Goal: Task Accomplishment & Management: Complete application form

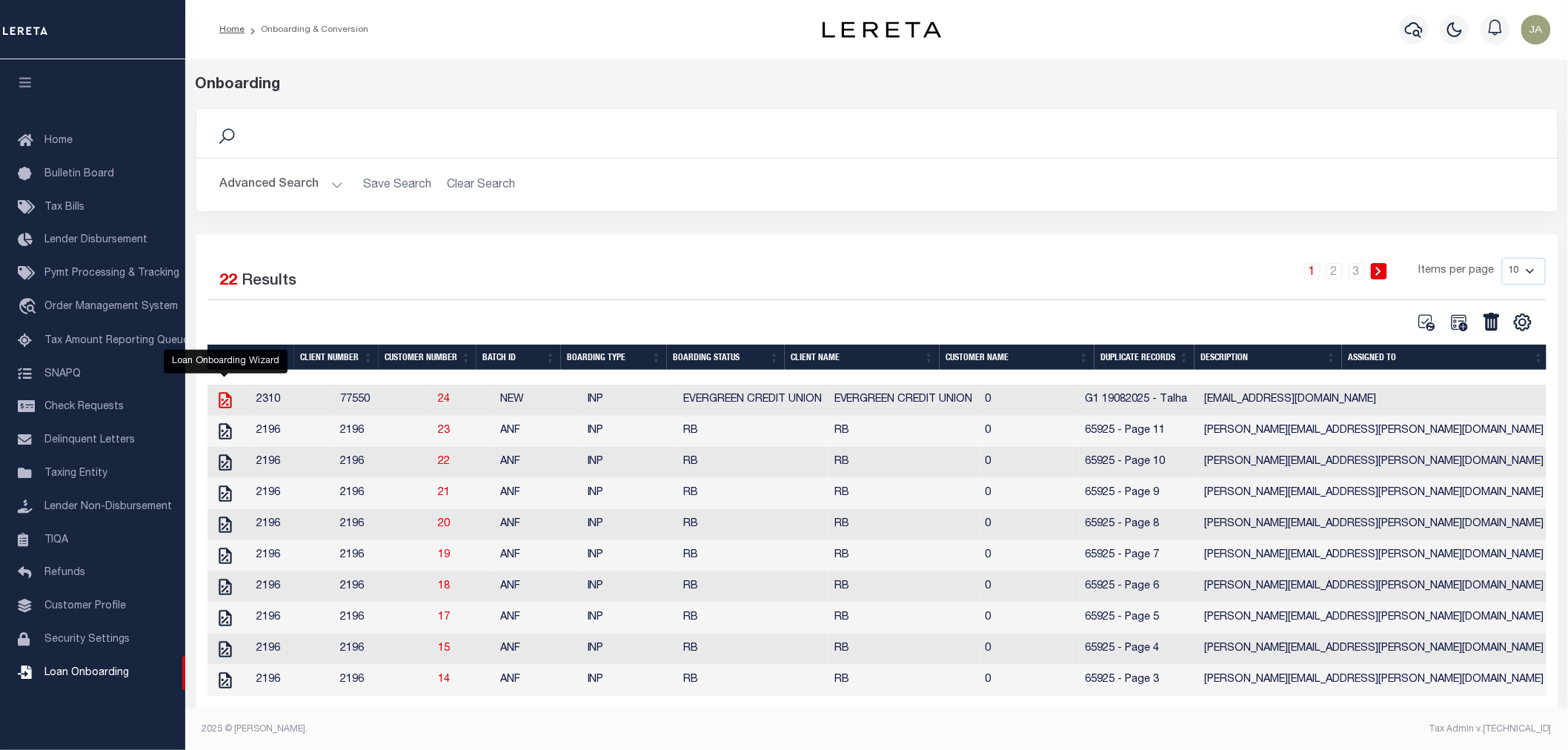
click at [220, 404] on icon "" at bounding box center [225, 400] width 19 height 19
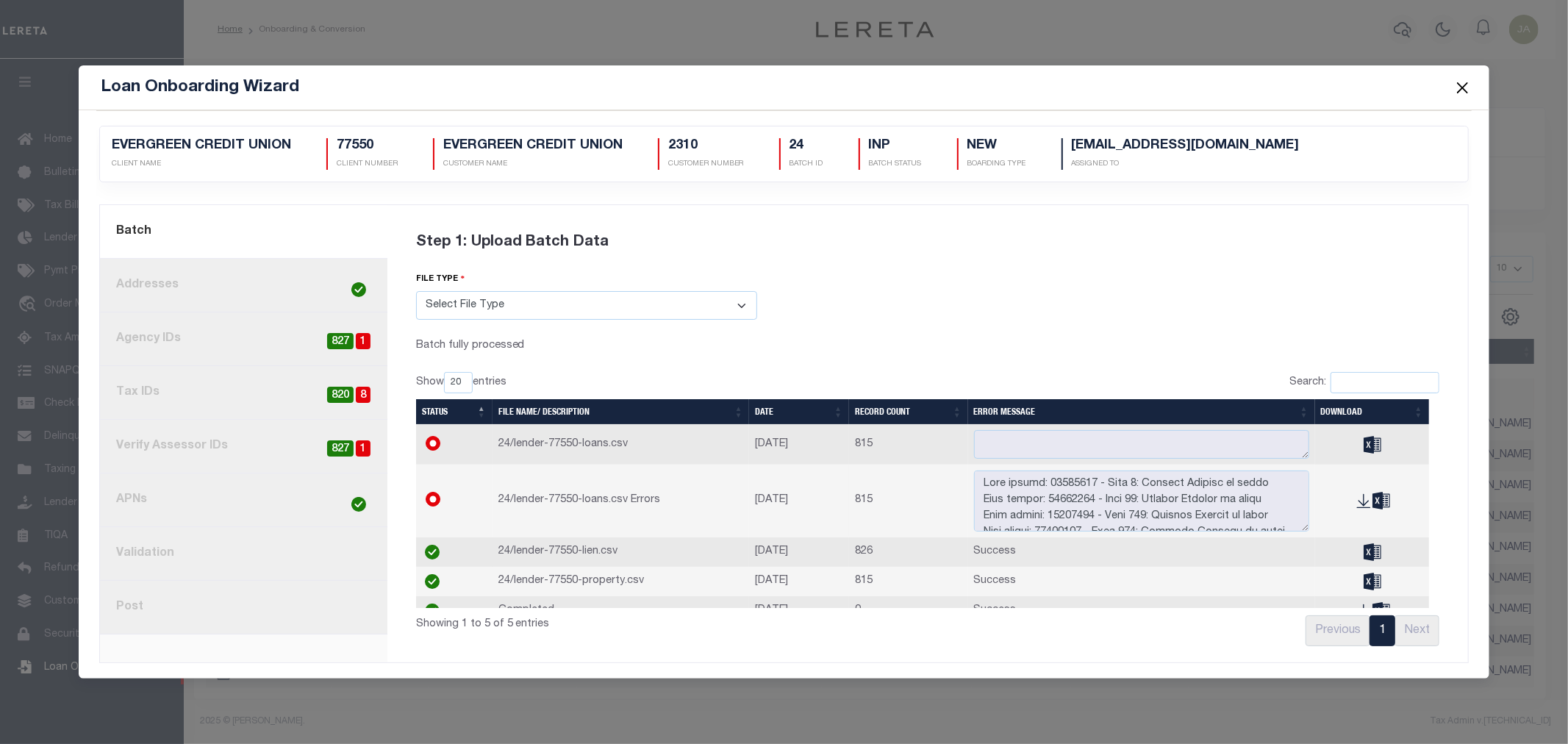
click at [351, 333] on span "827" at bounding box center [340, 342] width 27 height 17
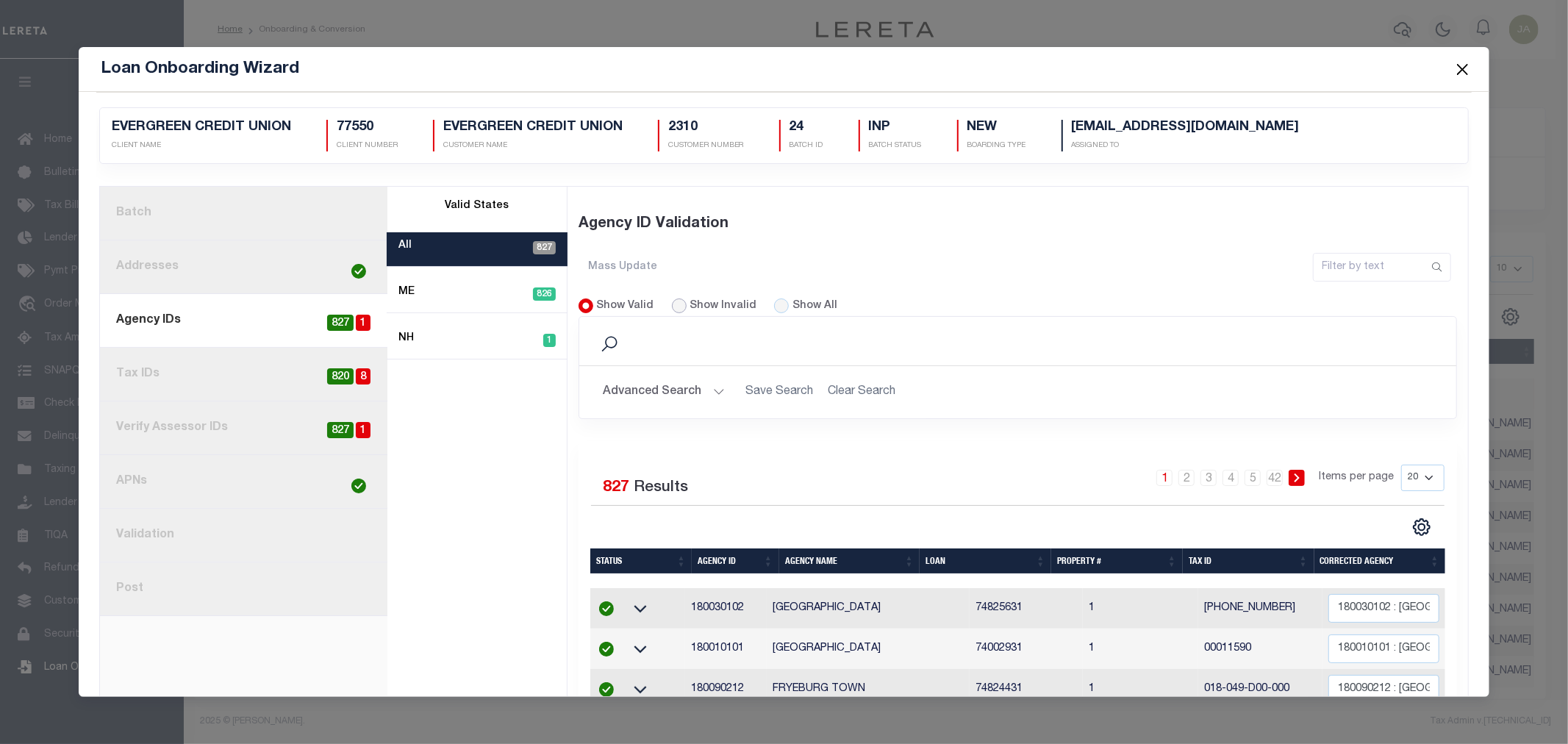
click at [675, 307] on input "Show Invalid" at bounding box center [679, 306] width 15 height 15
radio input "true"
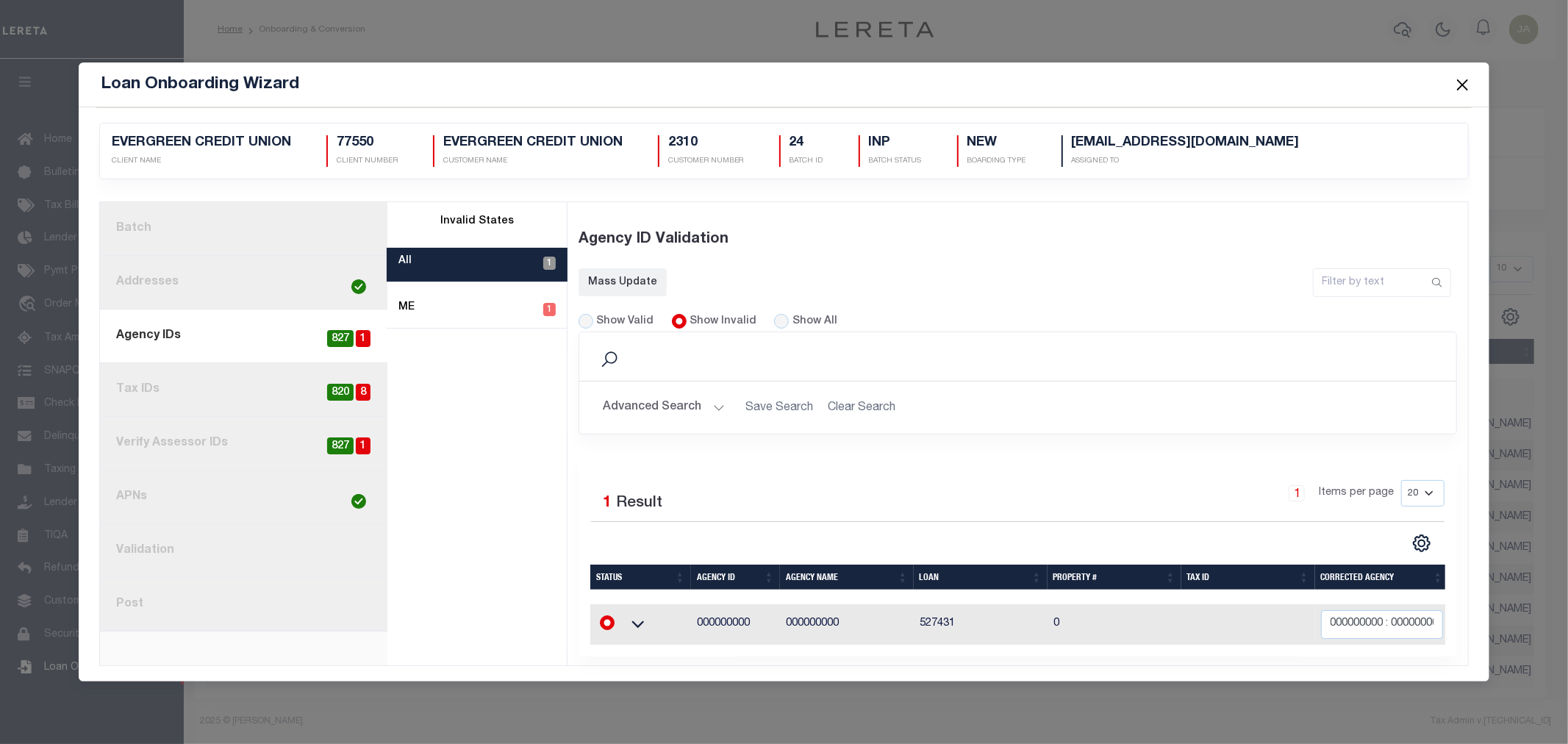
click at [269, 603] on link "8. Post" at bounding box center [244, 605] width 288 height 53
radio input "true"
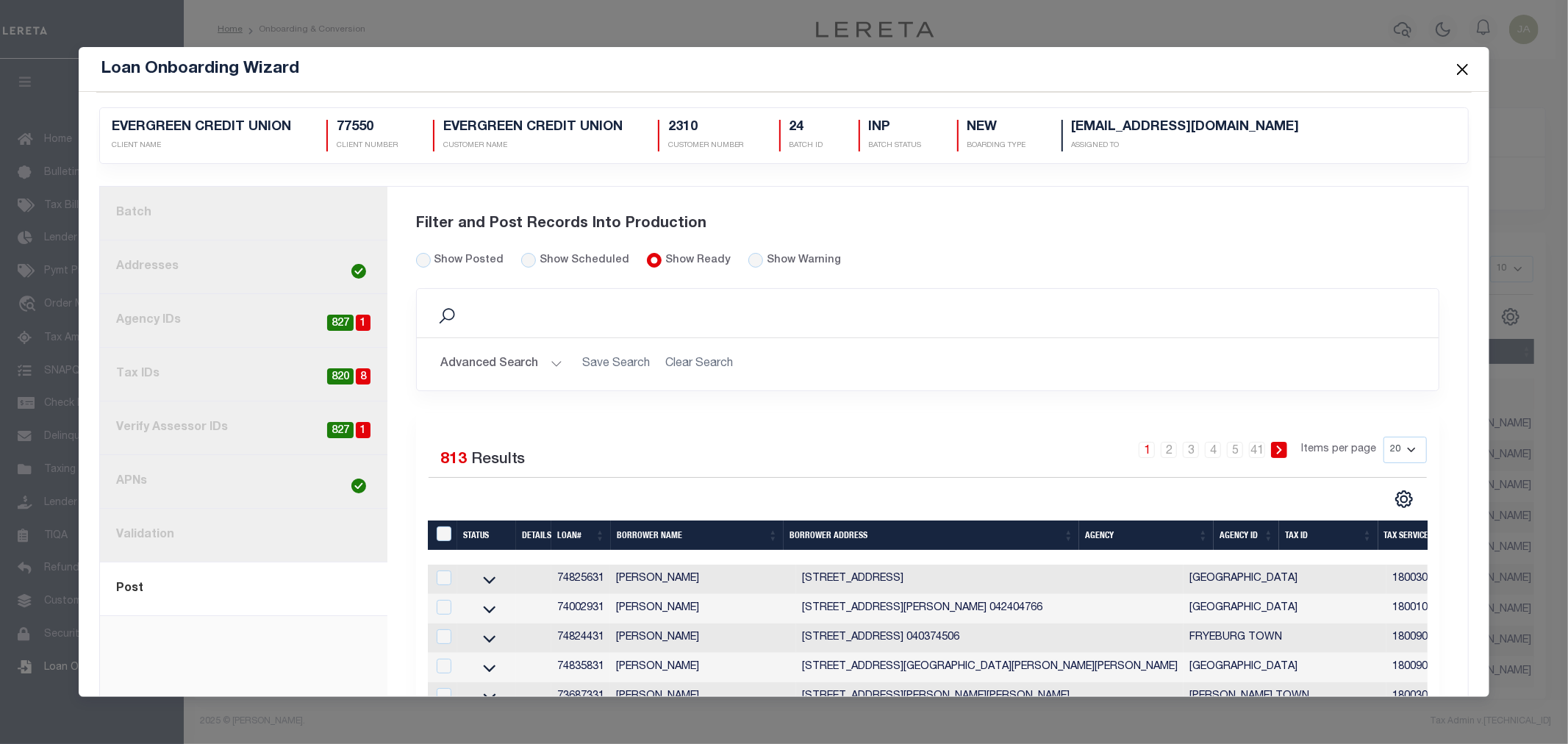
click at [419, 251] on div "Filter and Post Records Into Production" at bounding box center [929, 224] width 1024 height 57
click at [419, 251] on div "Filter and Post Records Into Production" at bounding box center [929, 224] width 1024 height 57
click at [418, 261] on input "Show Posted" at bounding box center [423, 260] width 15 height 15
radio input "true"
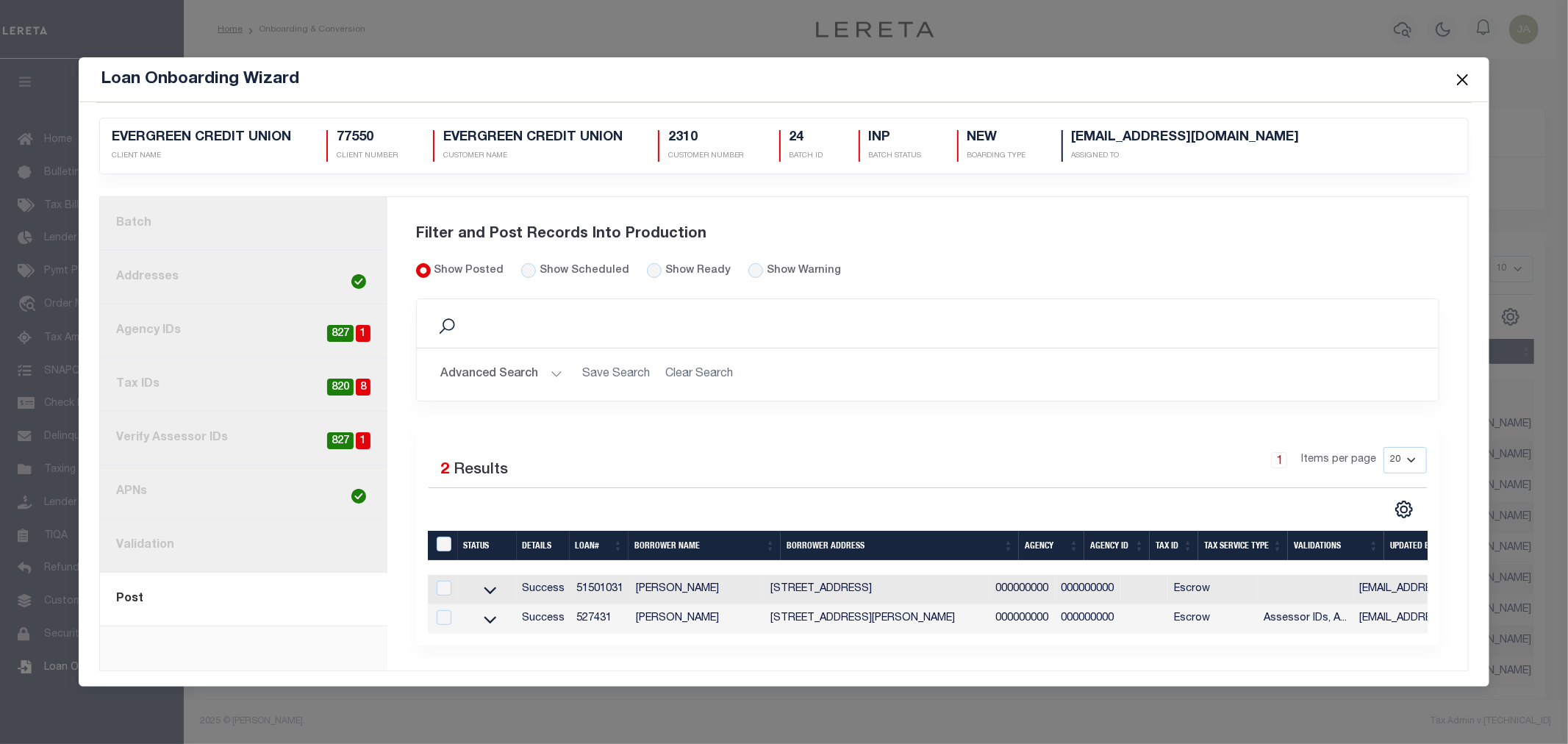
click at [361, 328] on span "1" at bounding box center [363, 334] width 15 height 17
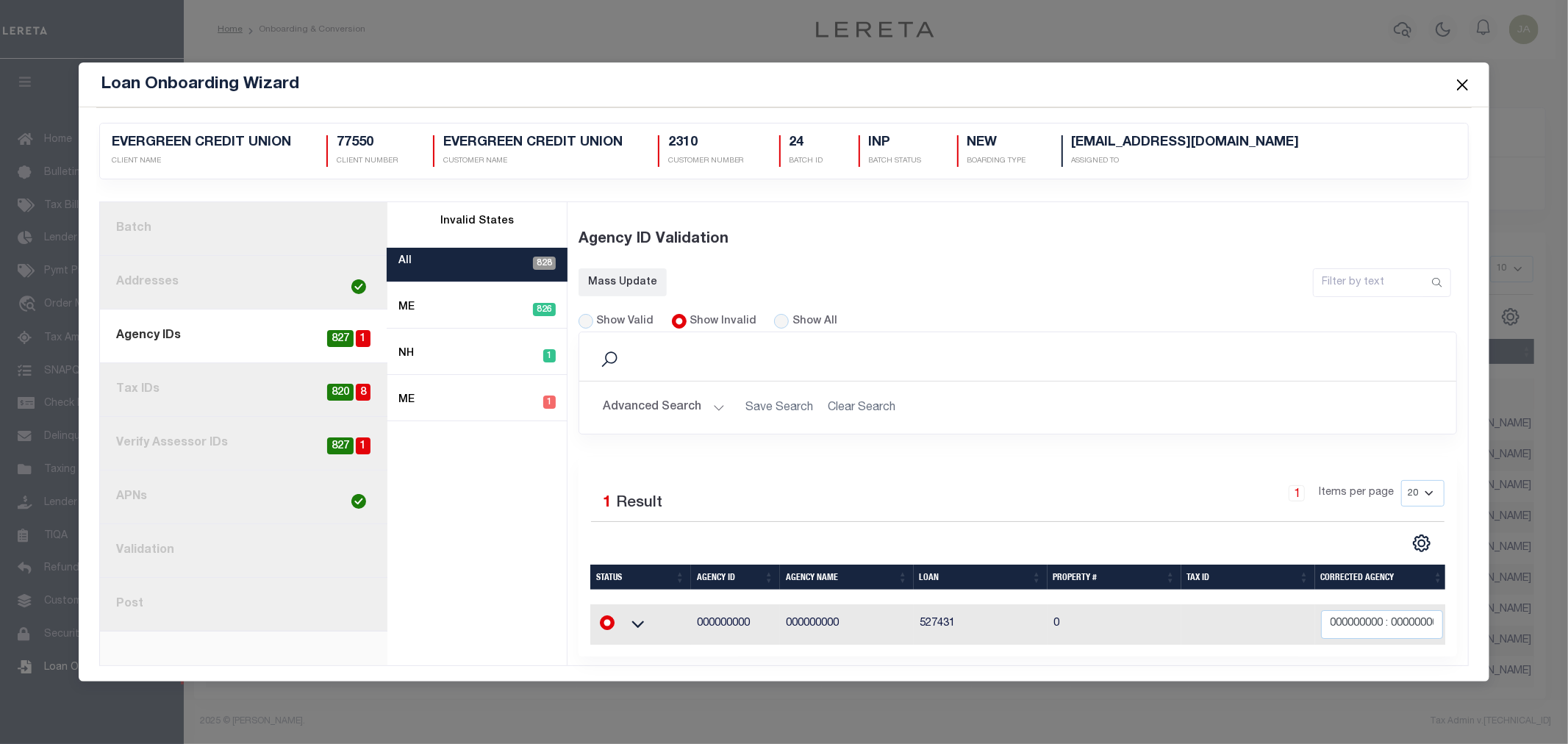
click at [223, 596] on link "8. Post" at bounding box center [244, 605] width 288 height 53
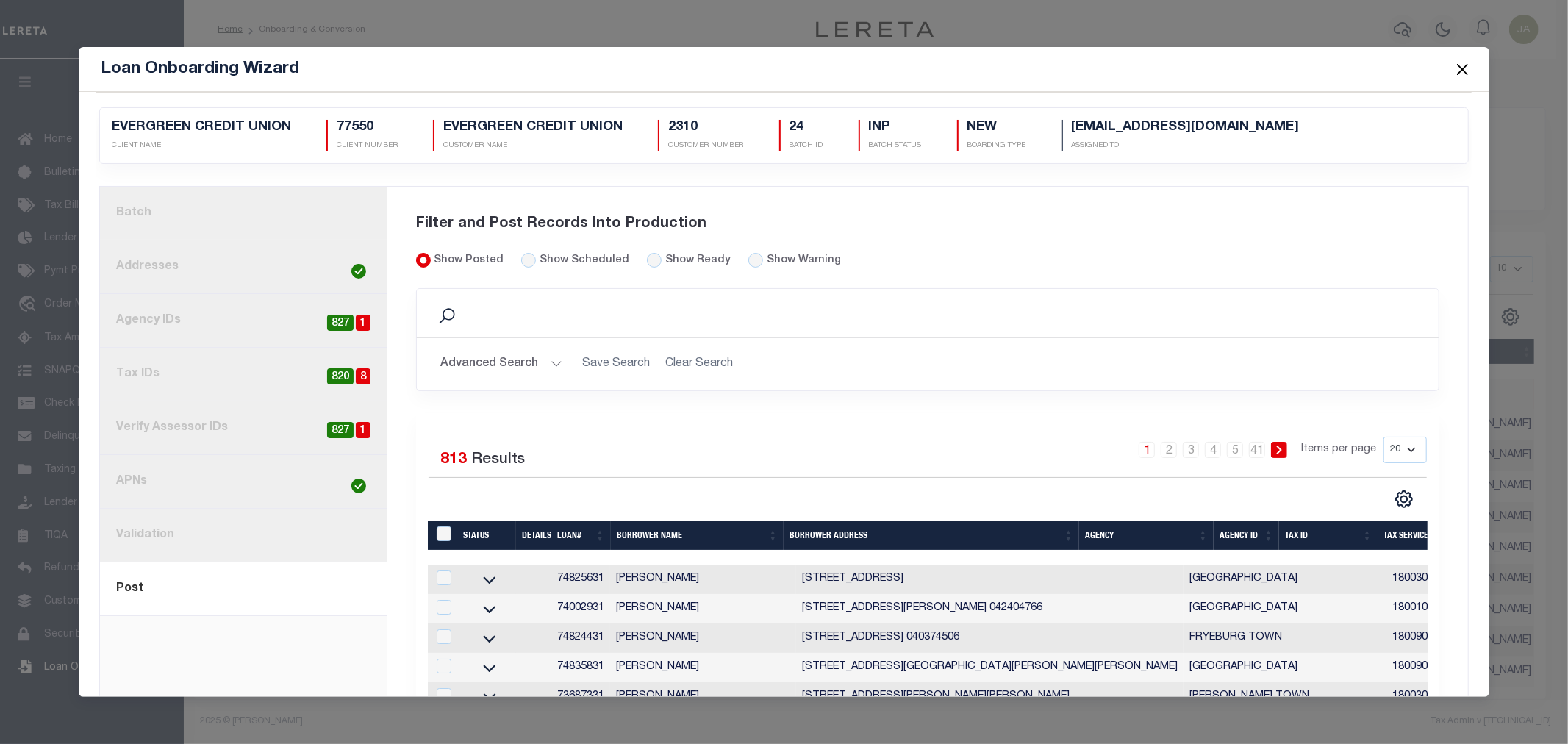
click at [1461, 71] on button "Close" at bounding box center [1462, 69] width 19 height 19
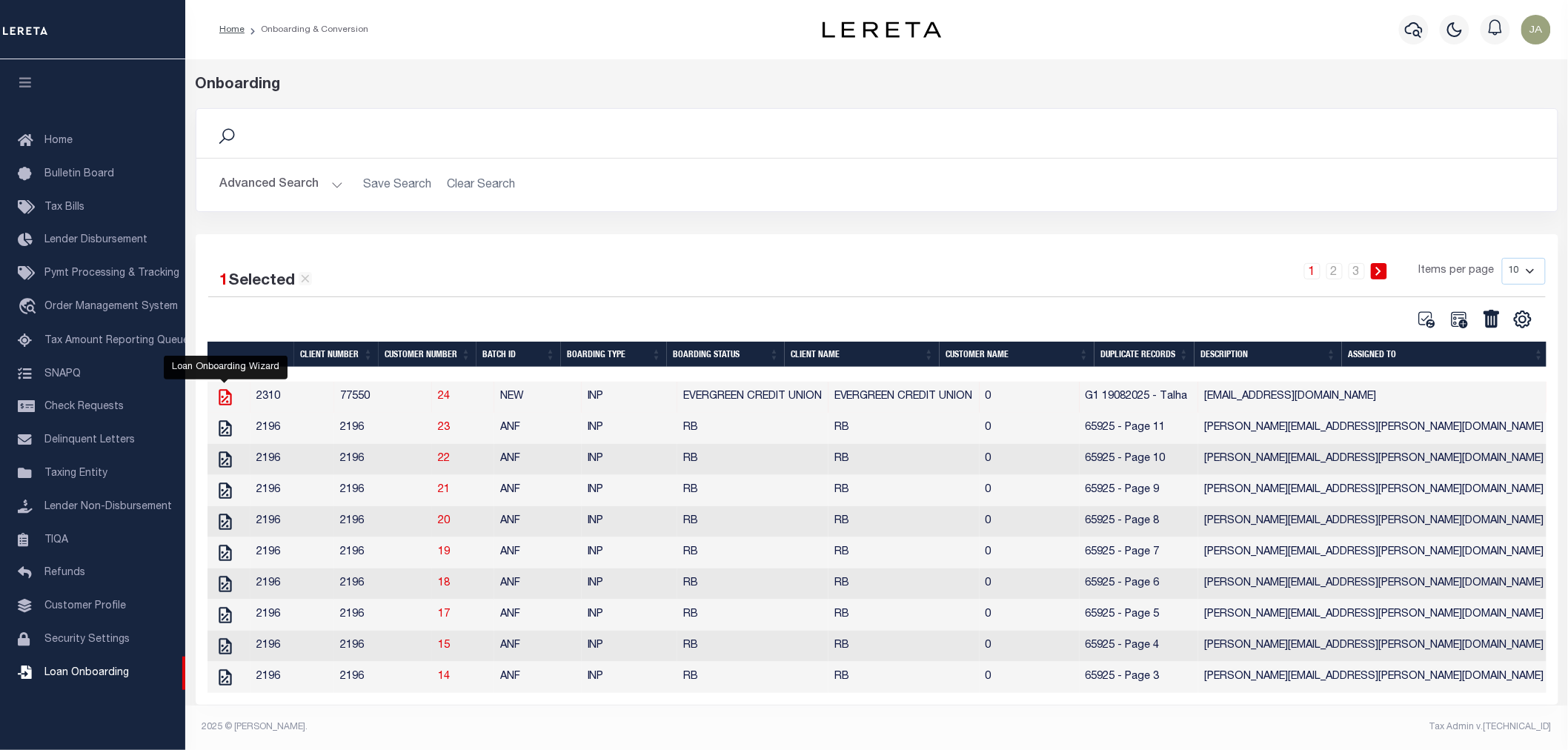
click at [223, 398] on icon "" at bounding box center [225, 397] width 19 height 19
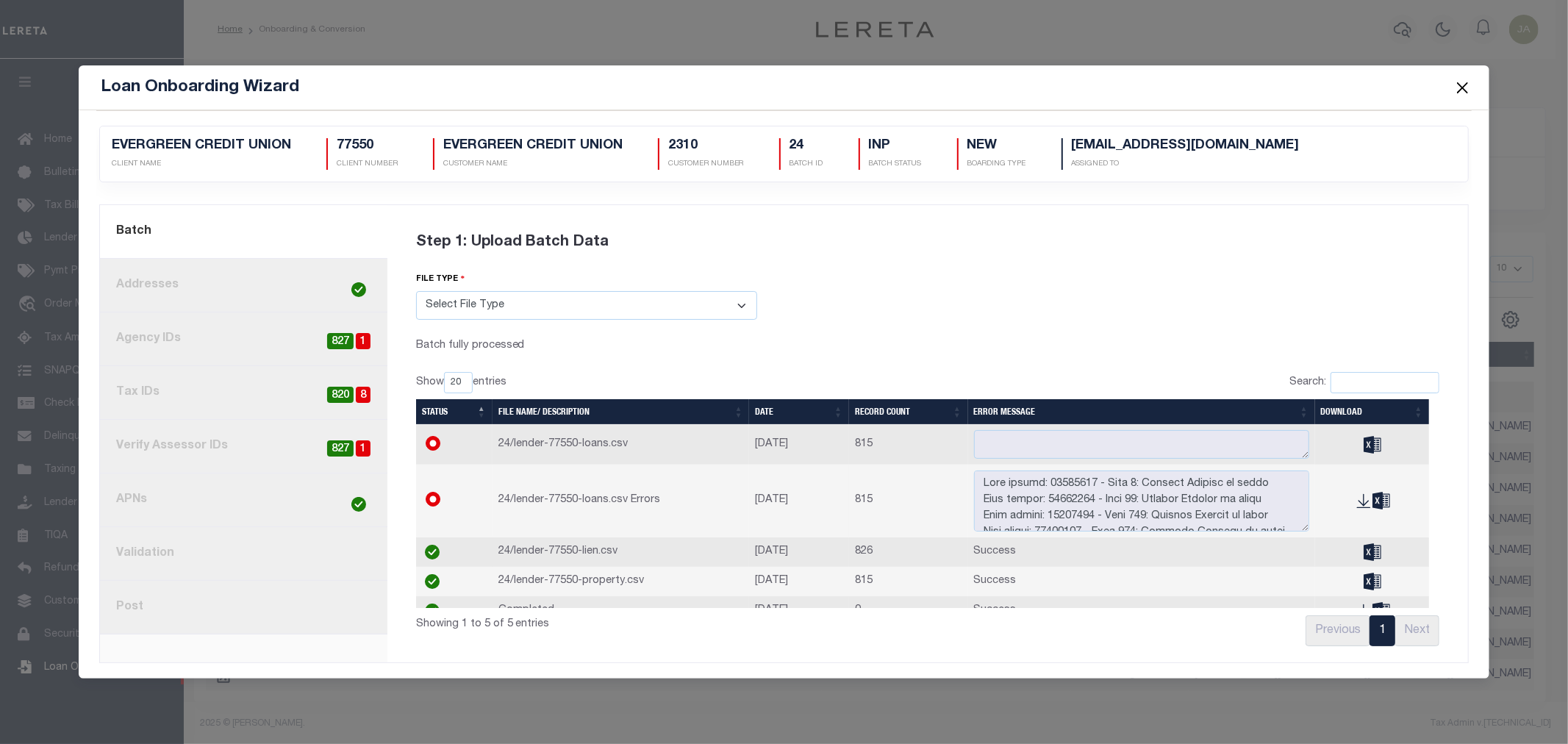
click at [191, 605] on link "8. Post" at bounding box center [244, 607] width 288 height 53
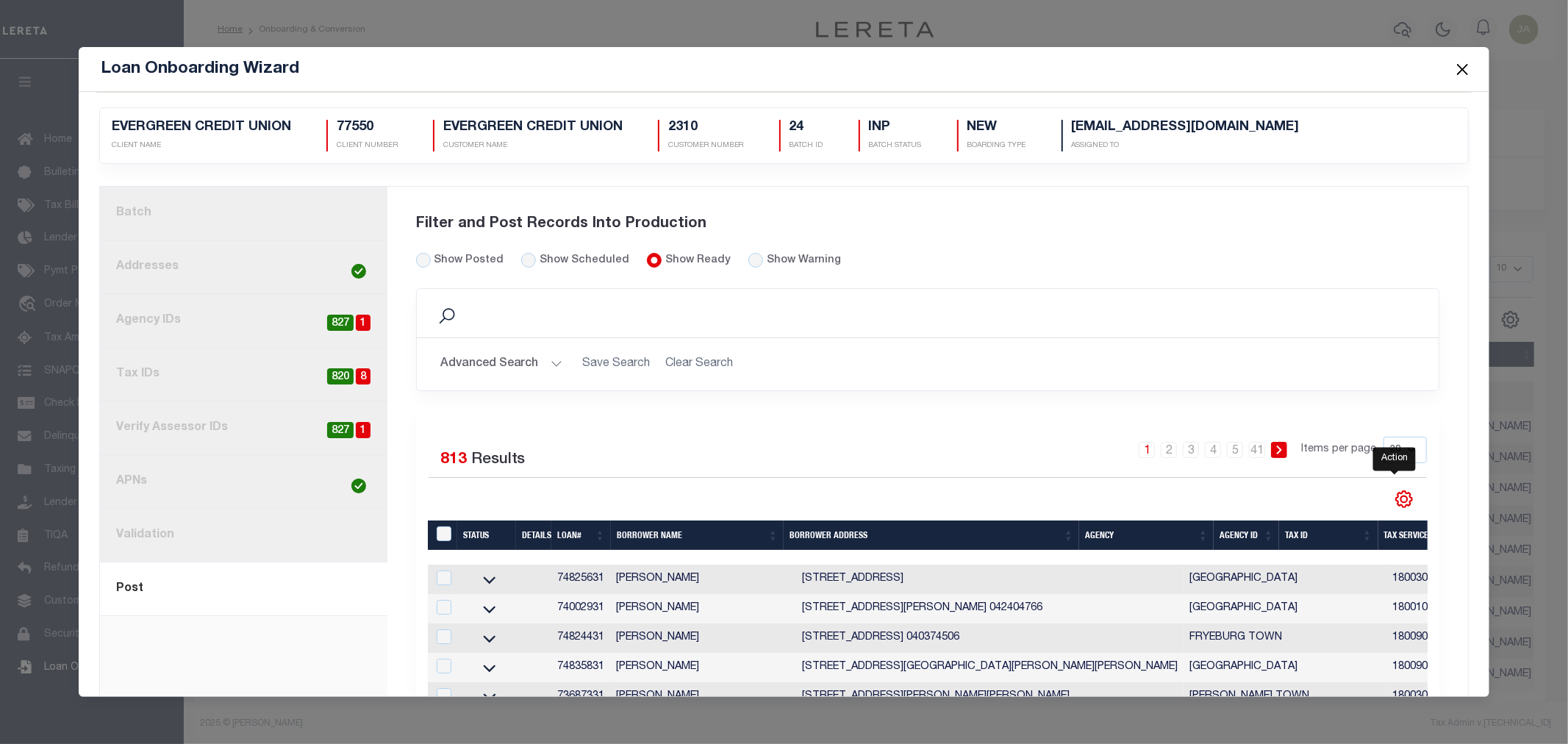
click at [1394, 500] on icon "" at bounding box center [1404, 499] width 19 height 19
click at [1313, 391] on span "Show Filter" at bounding box center [1314, 387] width 55 height 10
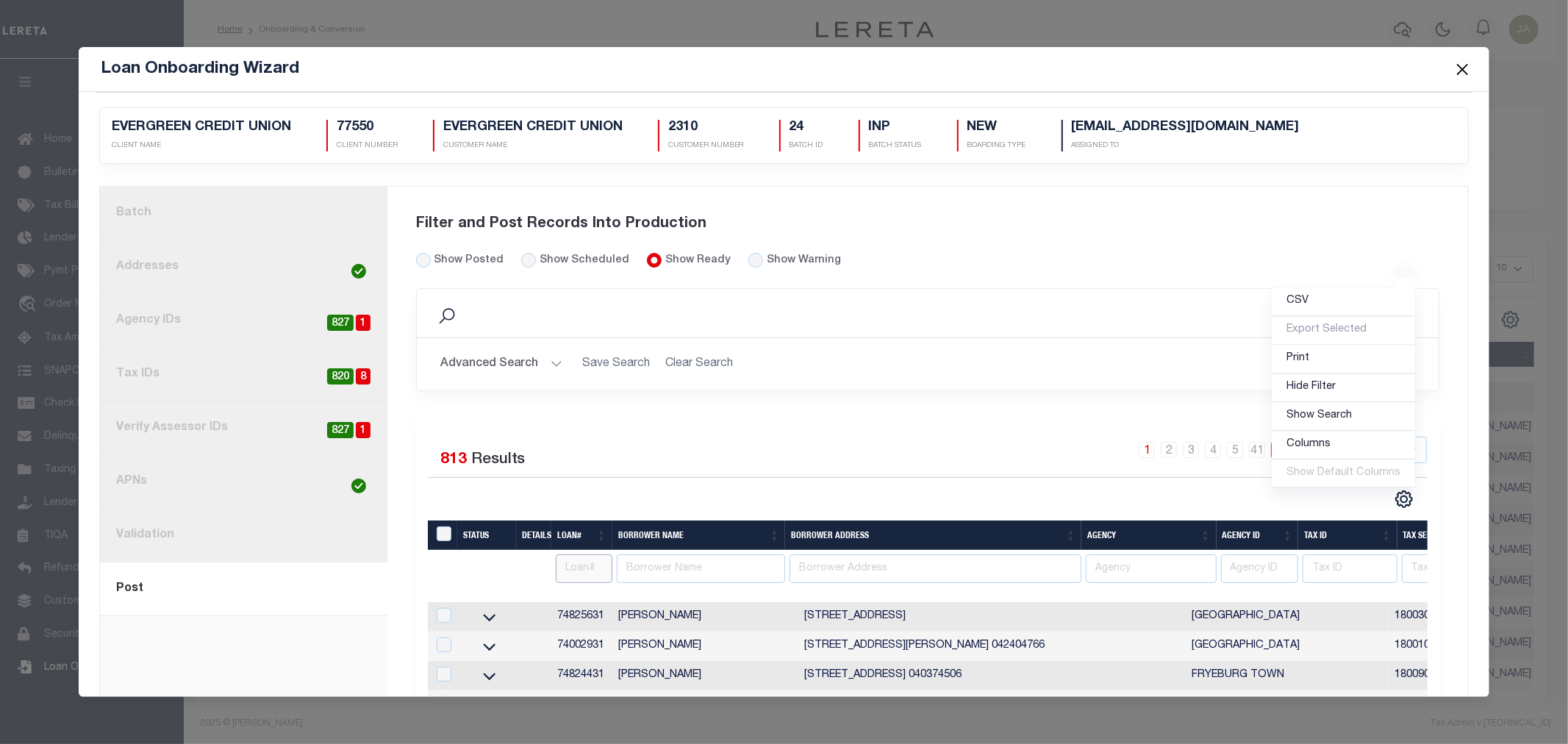
click at [601, 569] on input "text" at bounding box center [584, 569] width 57 height 28
type input "527431"
click at [892, 393] on div "Search Advanced Search Save Search Clear Search Is Is" at bounding box center [929, 350] width 1046 height 125
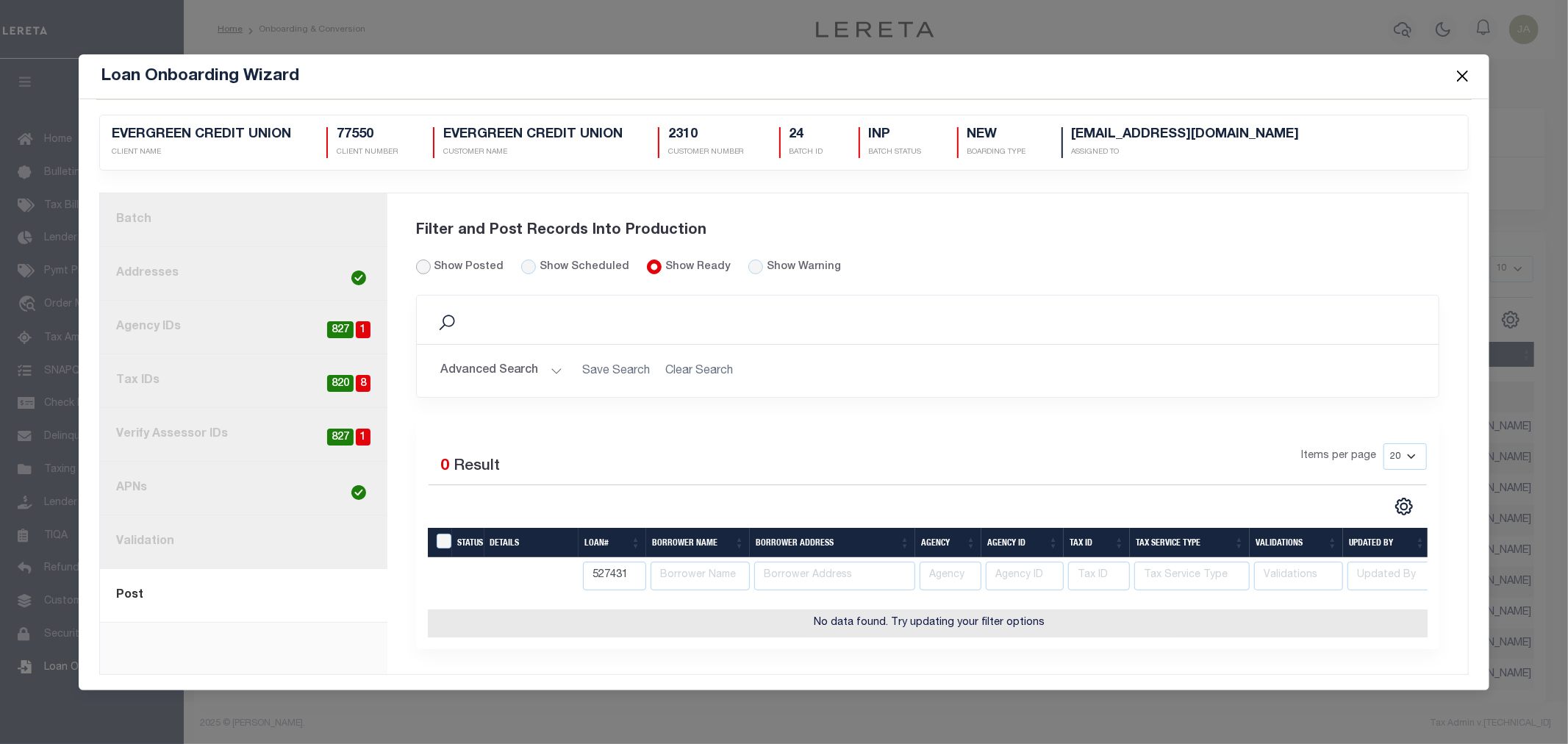
click at [421, 260] on input "Show Posted" at bounding box center [423, 266] width 15 height 15
radio input "true"
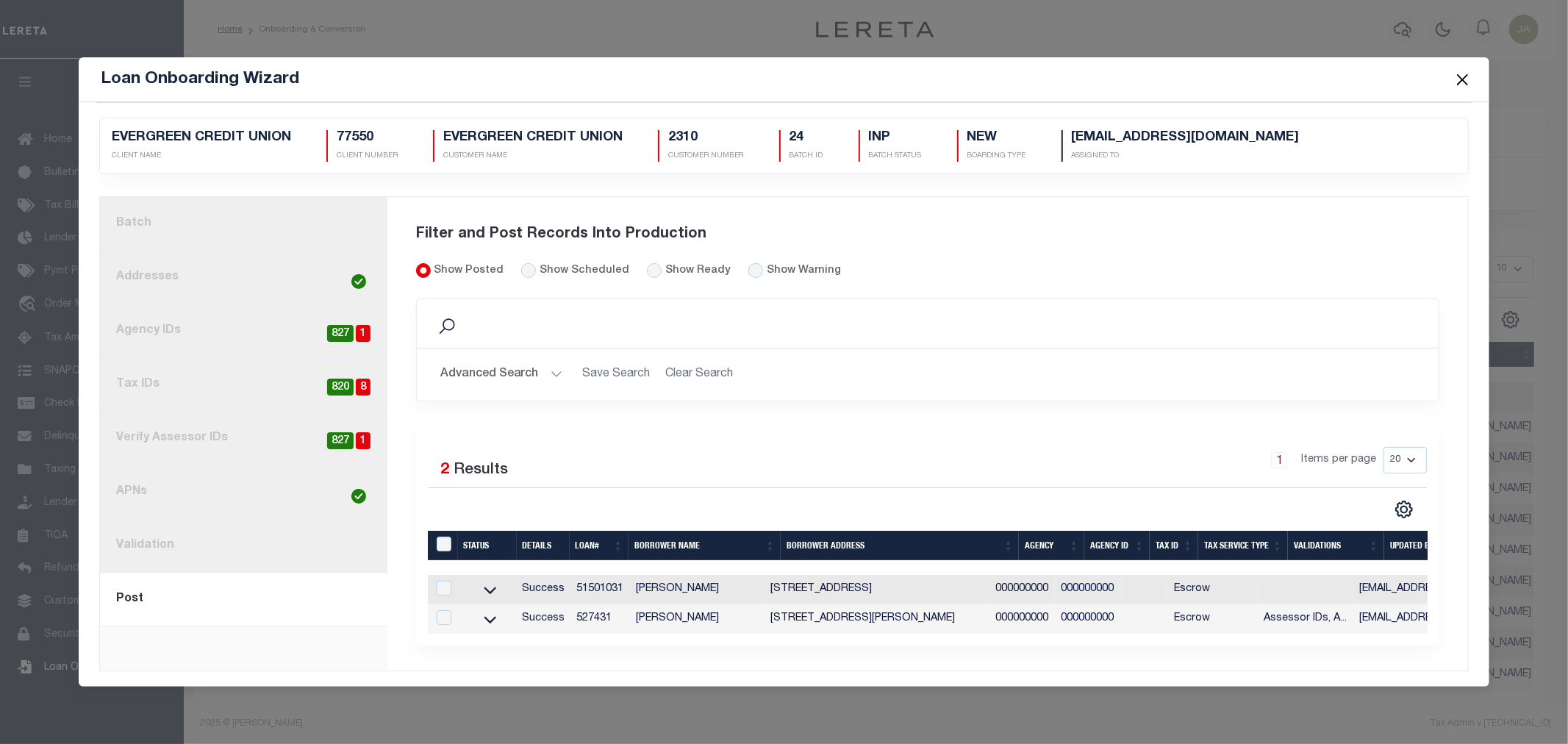
click at [1464, 70] on button "Close" at bounding box center [1462, 79] width 19 height 19
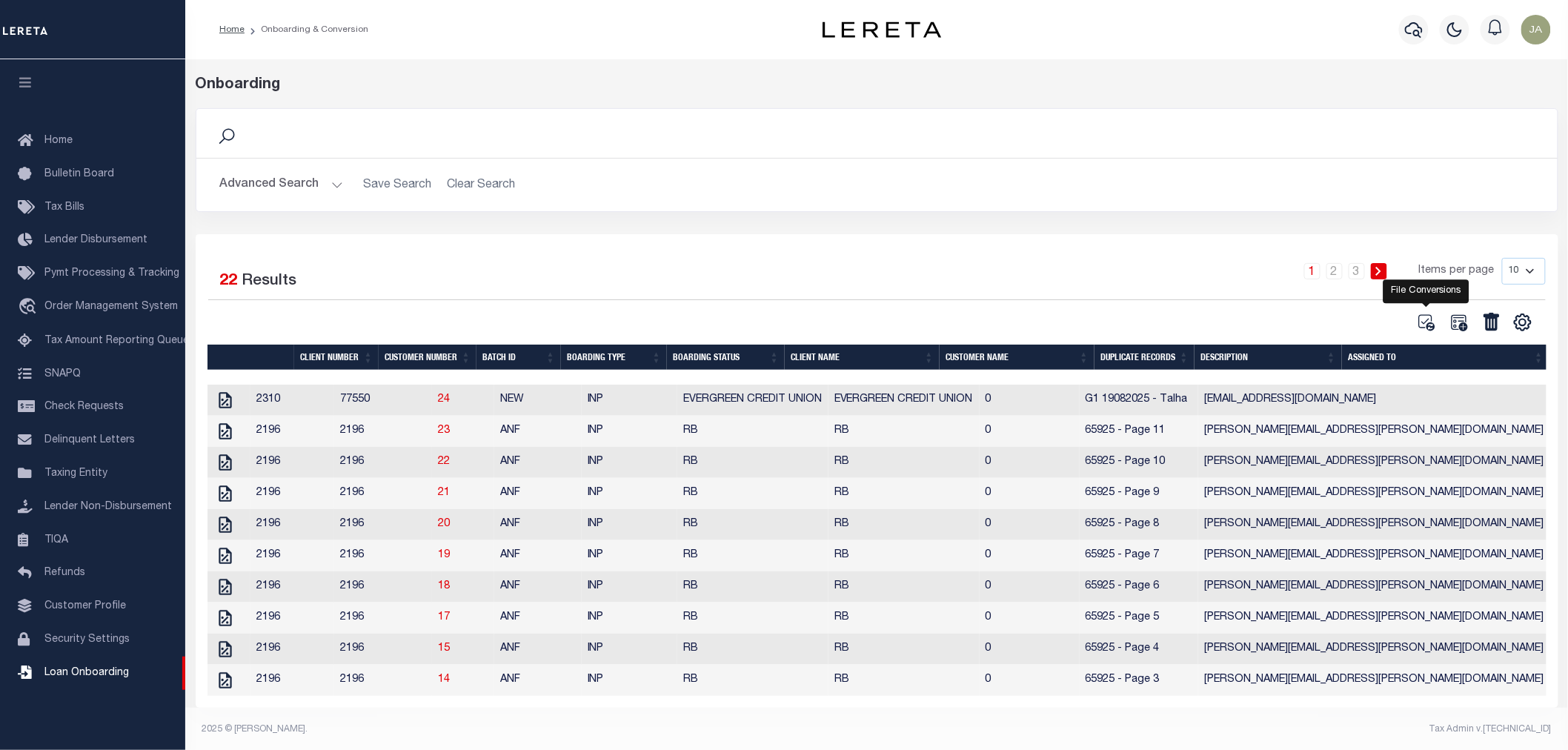
click at [1425, 321] on icon "" at bounding box center [1426, 322] width 19 height 19
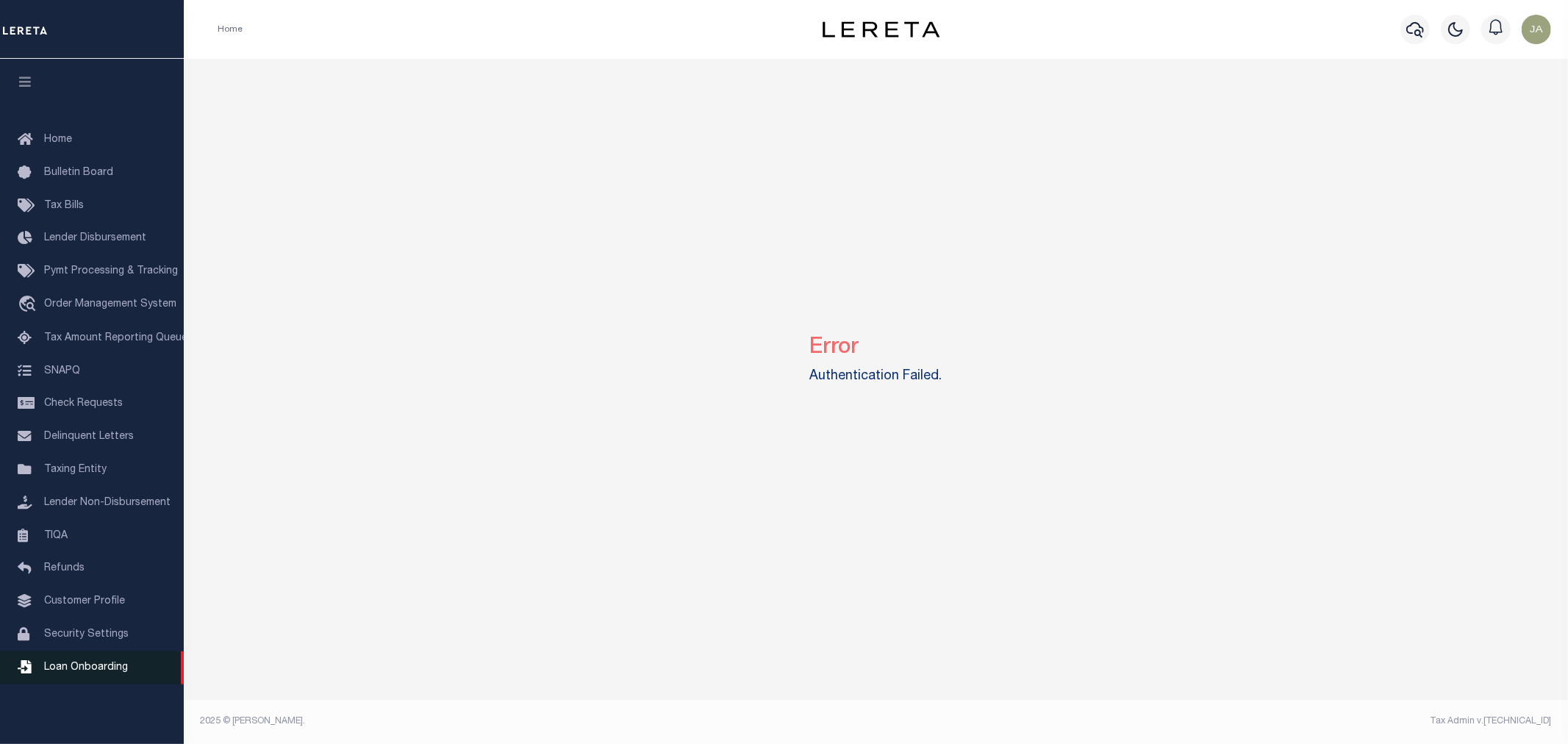
click at [112, 655] on link "Loan Onboarding" at bounding box center [92, 668] width 184 height 33
click at [114, 672] on span "Loan Onboarding" at bounding box center [86, 667] width 84 height 10
click at [71, 662] on link "Loan Onboarding" at bounding box center [92, 668] width 184 height 33
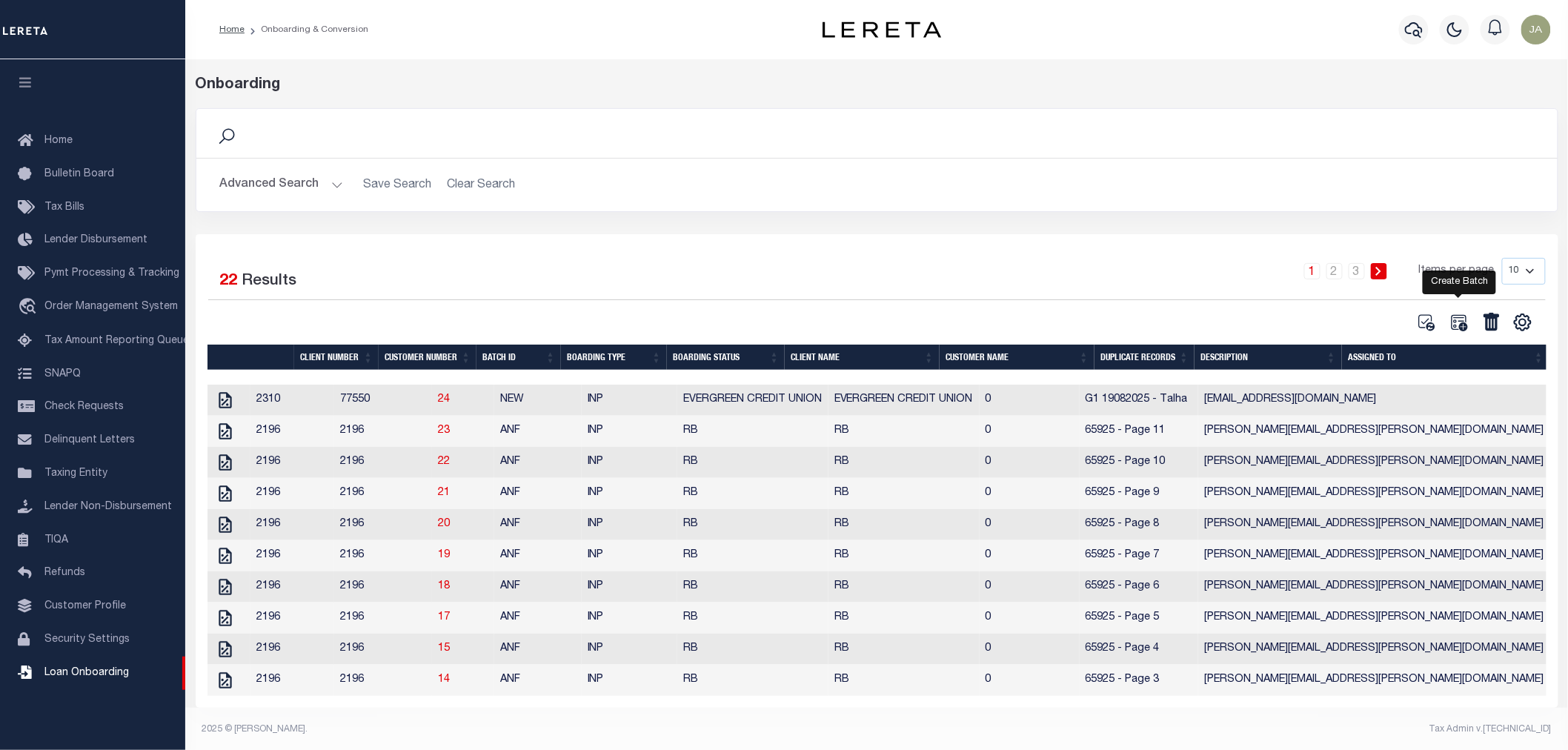
click at [1464, 329] on icon at bounding box center [1459, 322] width 17 height 17
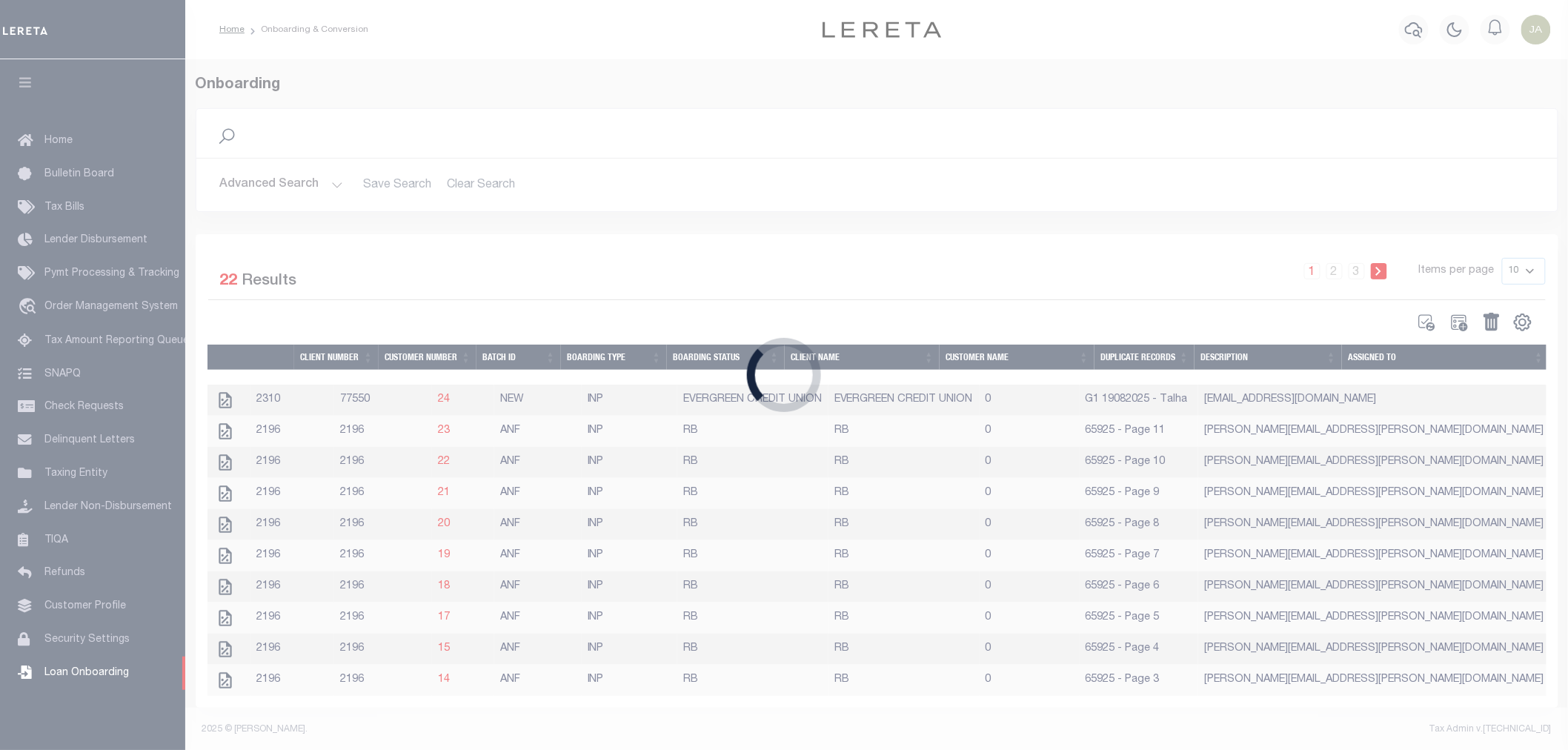
select select
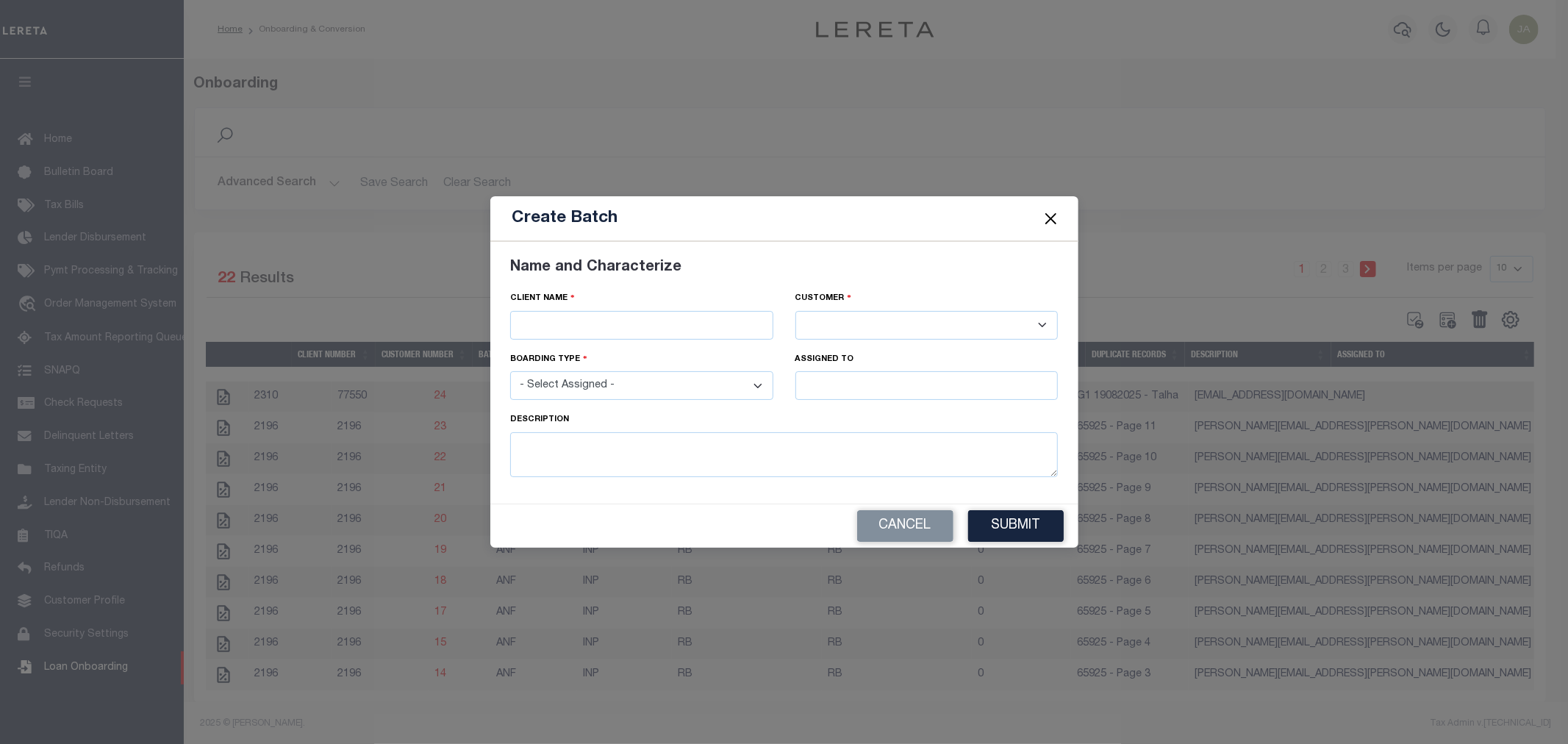
click at [761, 390] on select "- Select Assigned - NEW - New Loan REF - Refinance Loan CWF - Conversion with F…" at bounding box center [641, 386] width 263 height 28
click at [1046, 216] on button "Close" at bounding box center [1050, 219] width 19 height 19
